Goal: Understand process/instructions

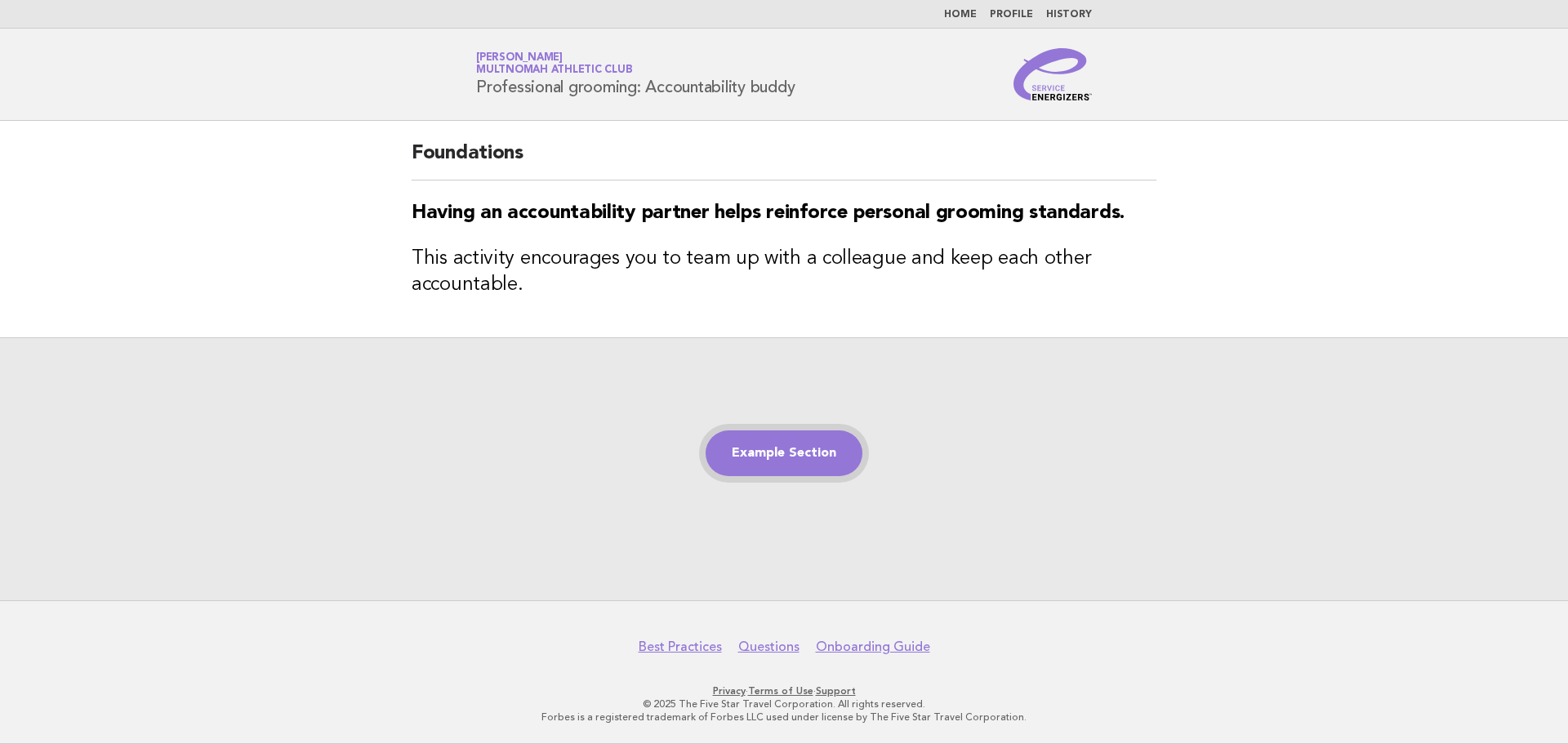
click at [804, 443] on link "Example Section" at bounding box center [784, 453] width 157 height 46
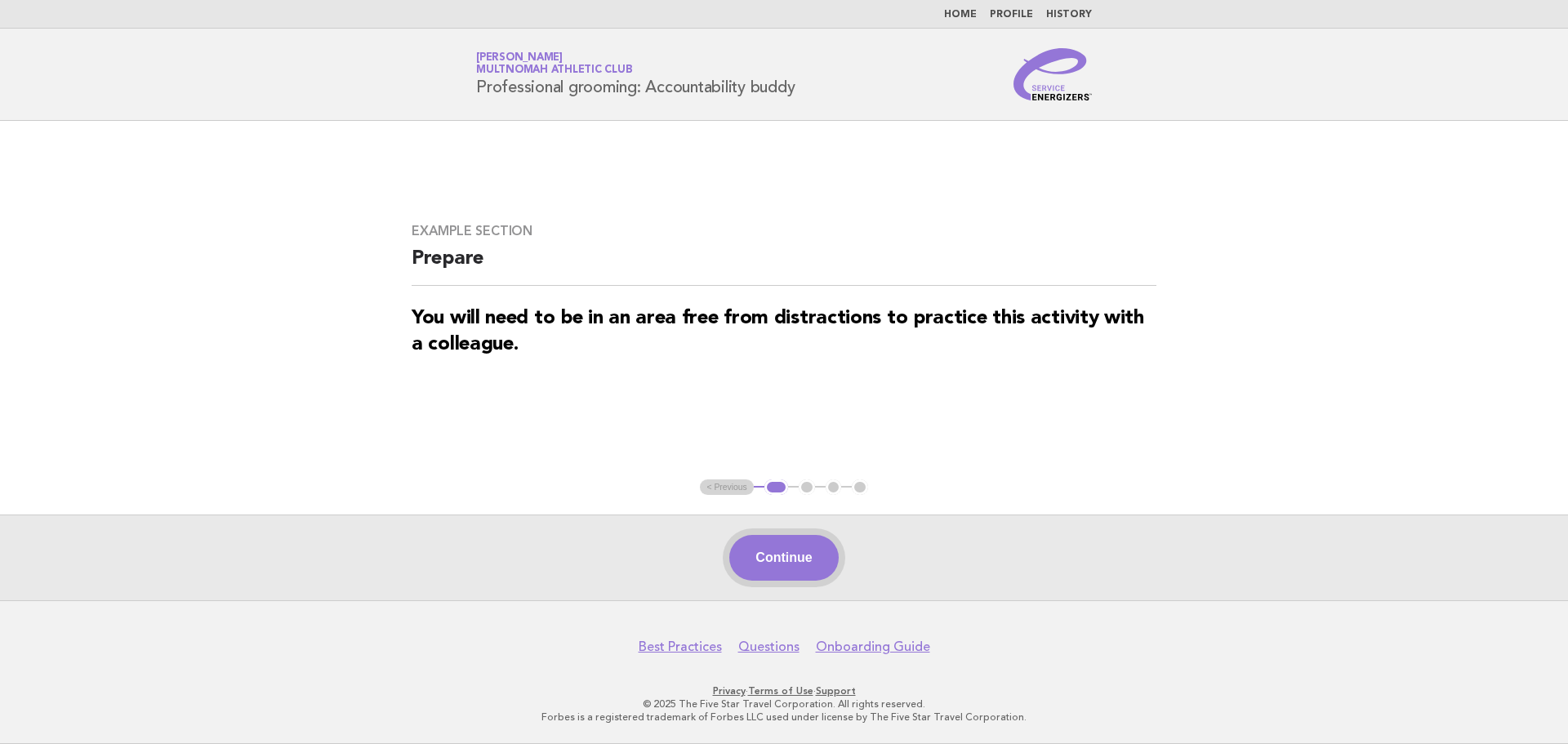
click at [806, 562] on button "Continue" at bounding box center [783, 558] width 108 height 46
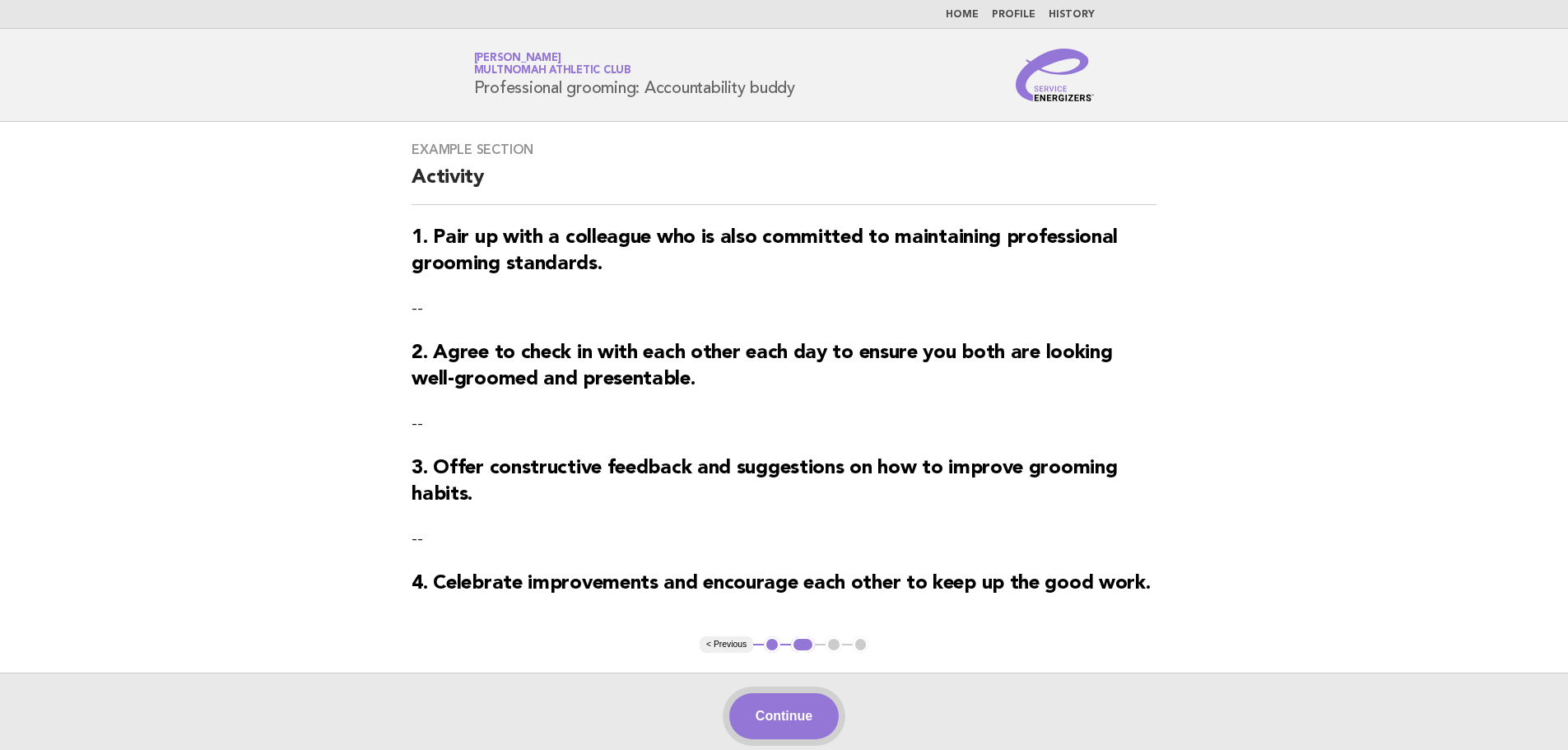
click at [800, 706] on button "Continue" at bounding box center [784, 716] width 109 height 46
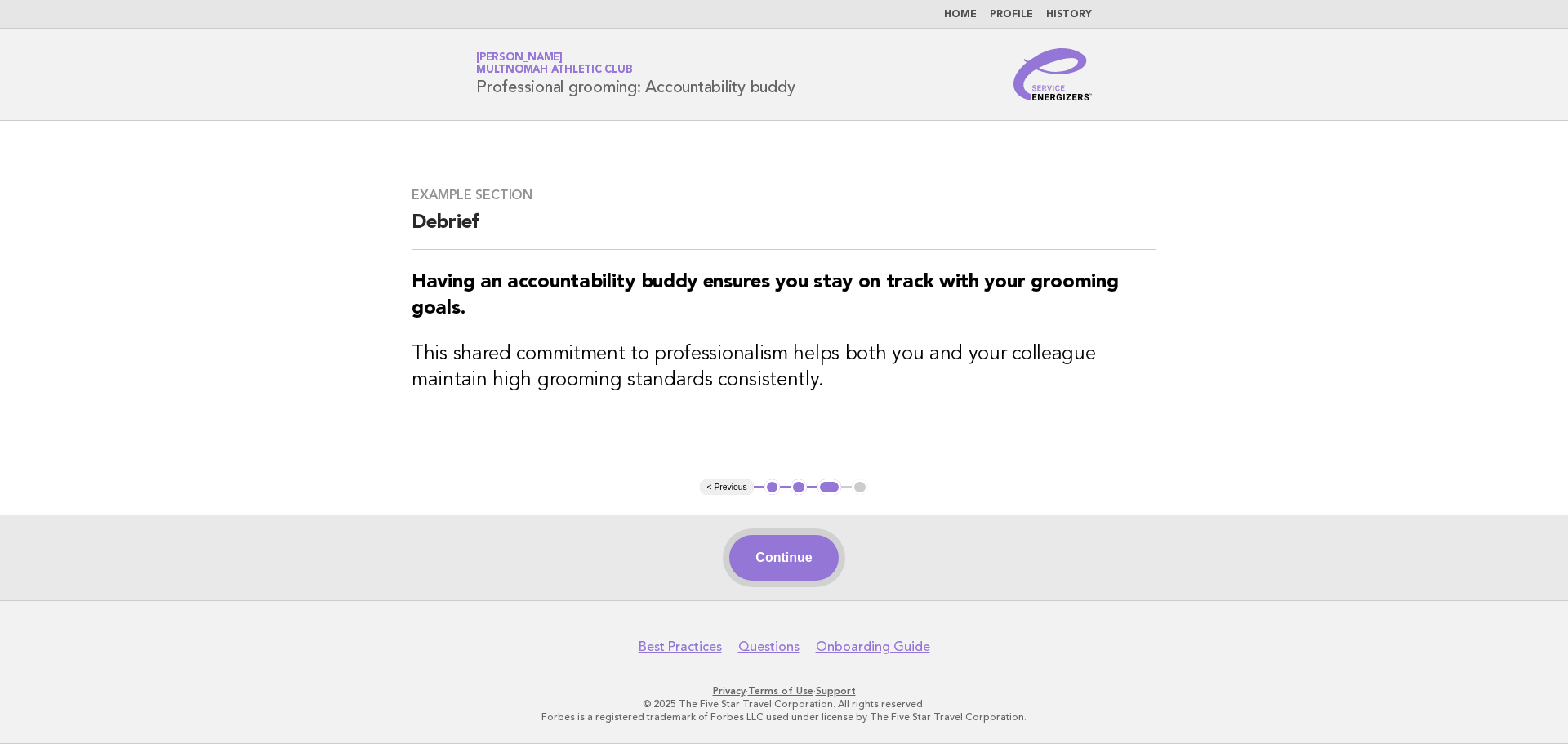
click at [782, 567] on button "Continue" at bounding box center [783, 558] width 108 height 46
